Goal: Task Accomplishment & Management: Use online tool/utility

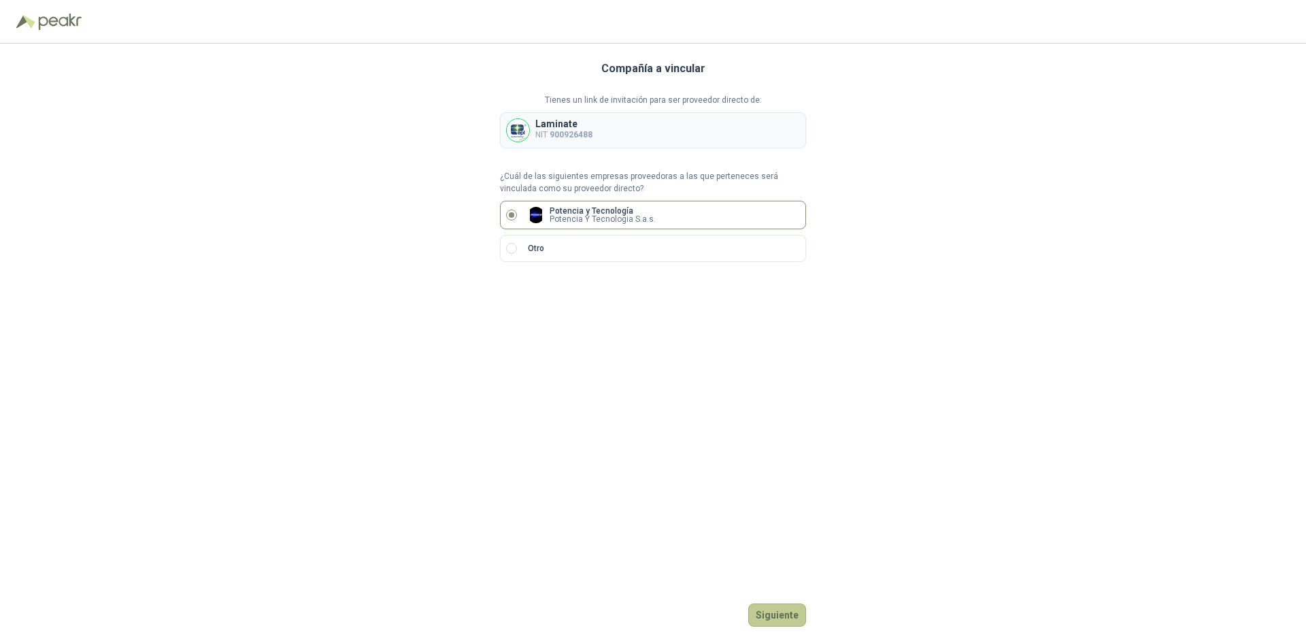
click at [790, 608] on button "Siguiente" at bounding box center [777, 615] width 58 height 23
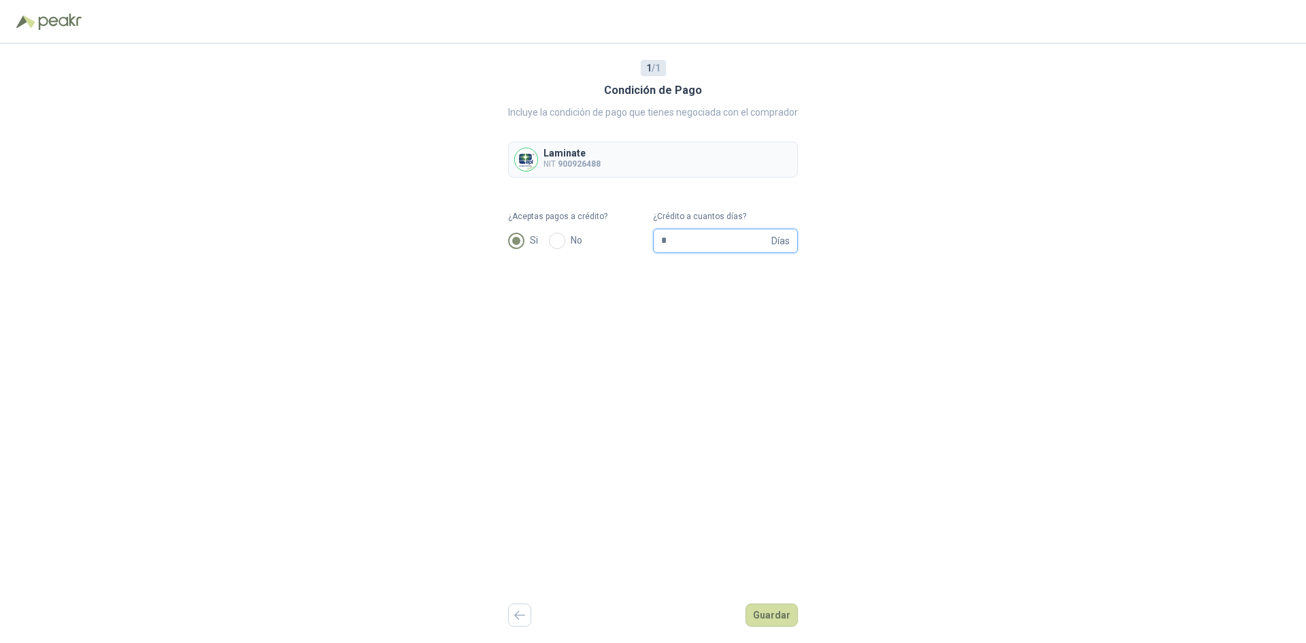
click at [683, 238] on input "*" at bounding box center [715, 240] width 108 height 23
type input "**"
click at [809, 443] on div "1 / 1 Condición de Pago Incluye la condición de pago que tienes negociada con e…" at bounding box center [653, 343] width 1306 height 599
click at [780, 616] on button "Guardar" at bounding box center [772, 615] width 52 height 23
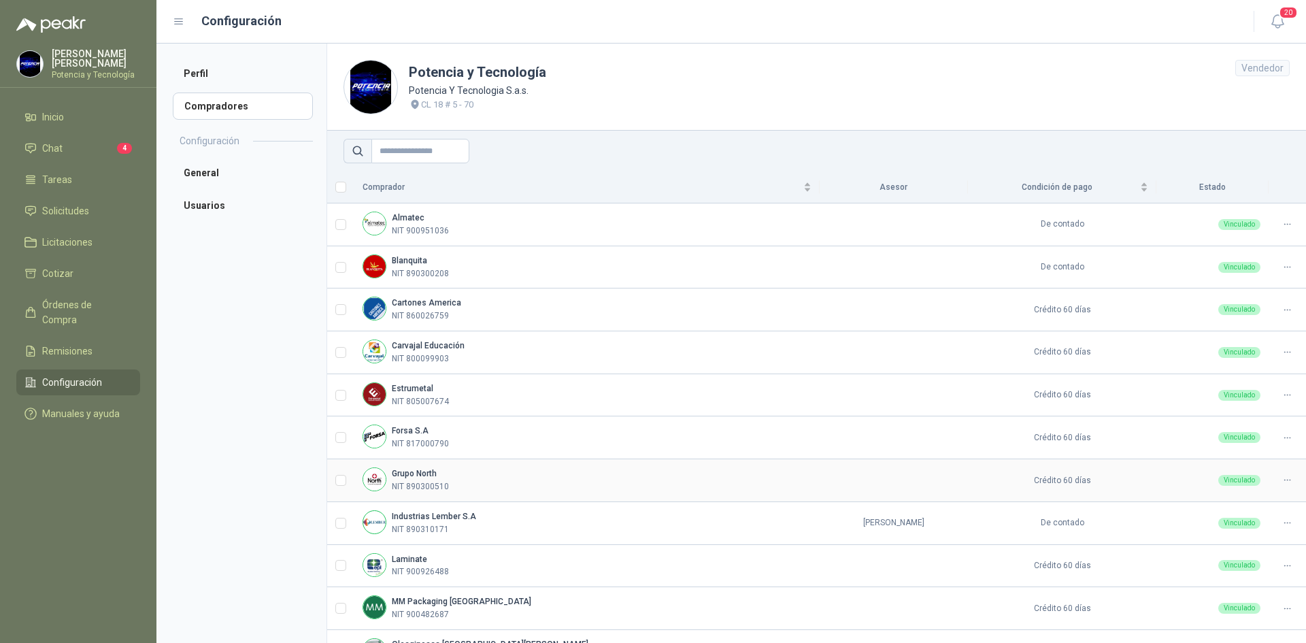
scroll to position [68, 0]
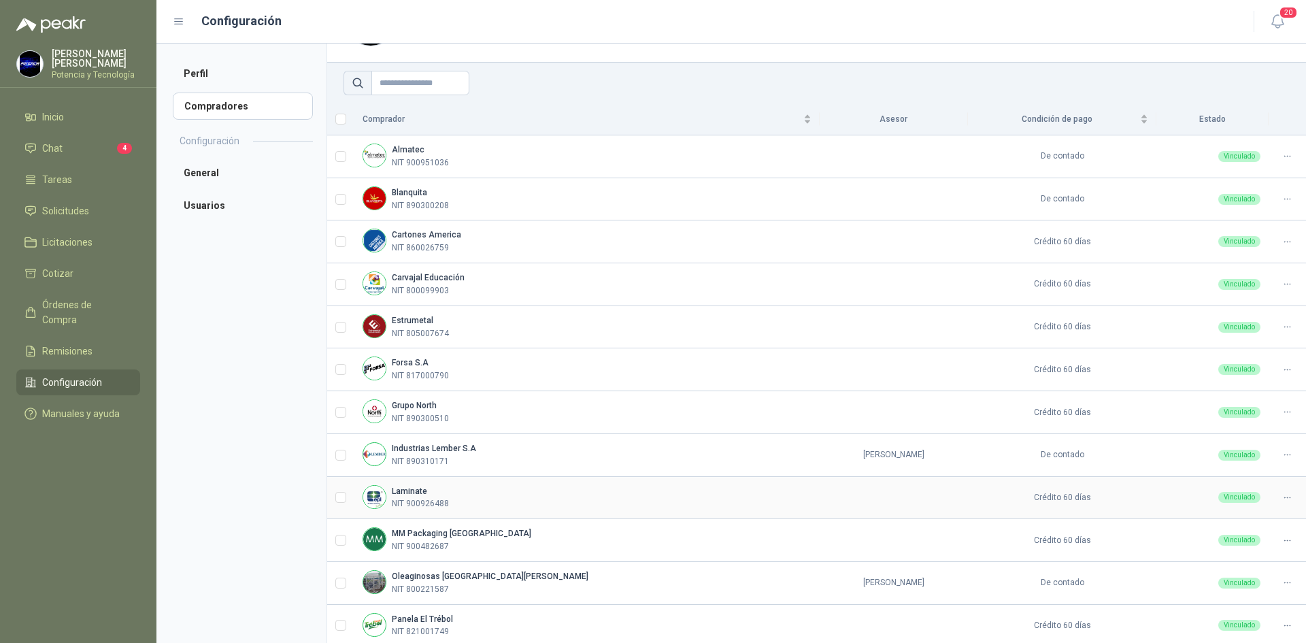
click at [586, 480] on td "Laminate NIT 900926488" at bounding box center [586, 498] width 465 height 43
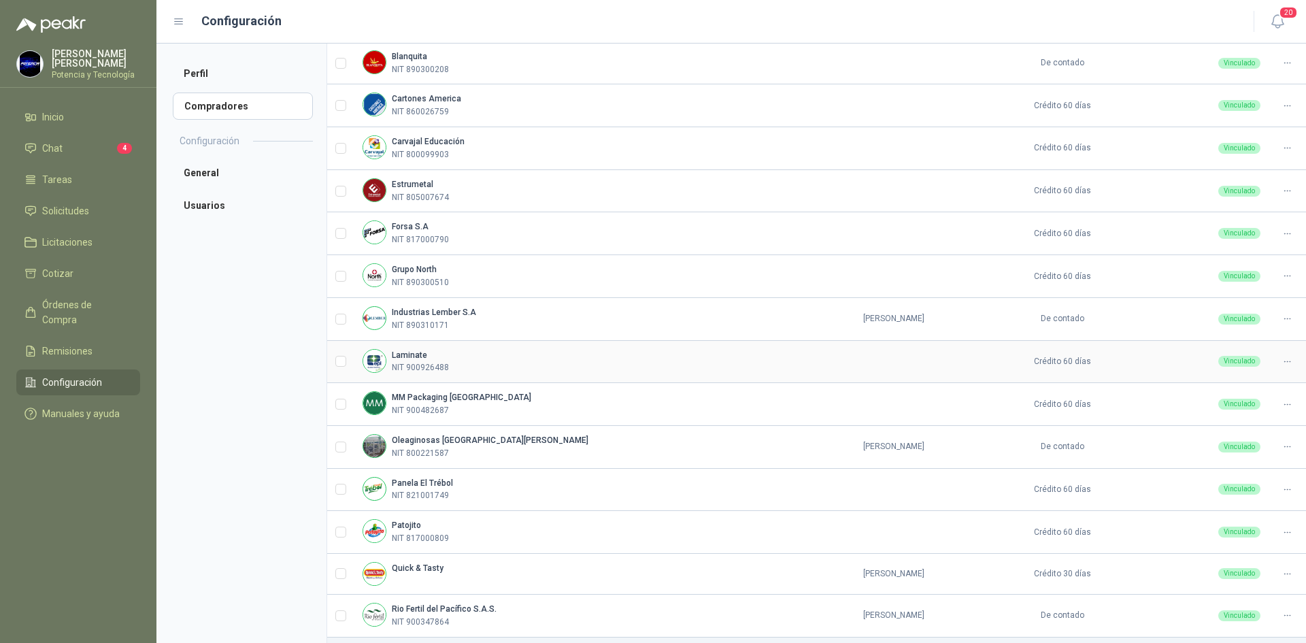
scroll to position [245, 0]
